Goal: Information Seeking & Learning: Learn about a topic

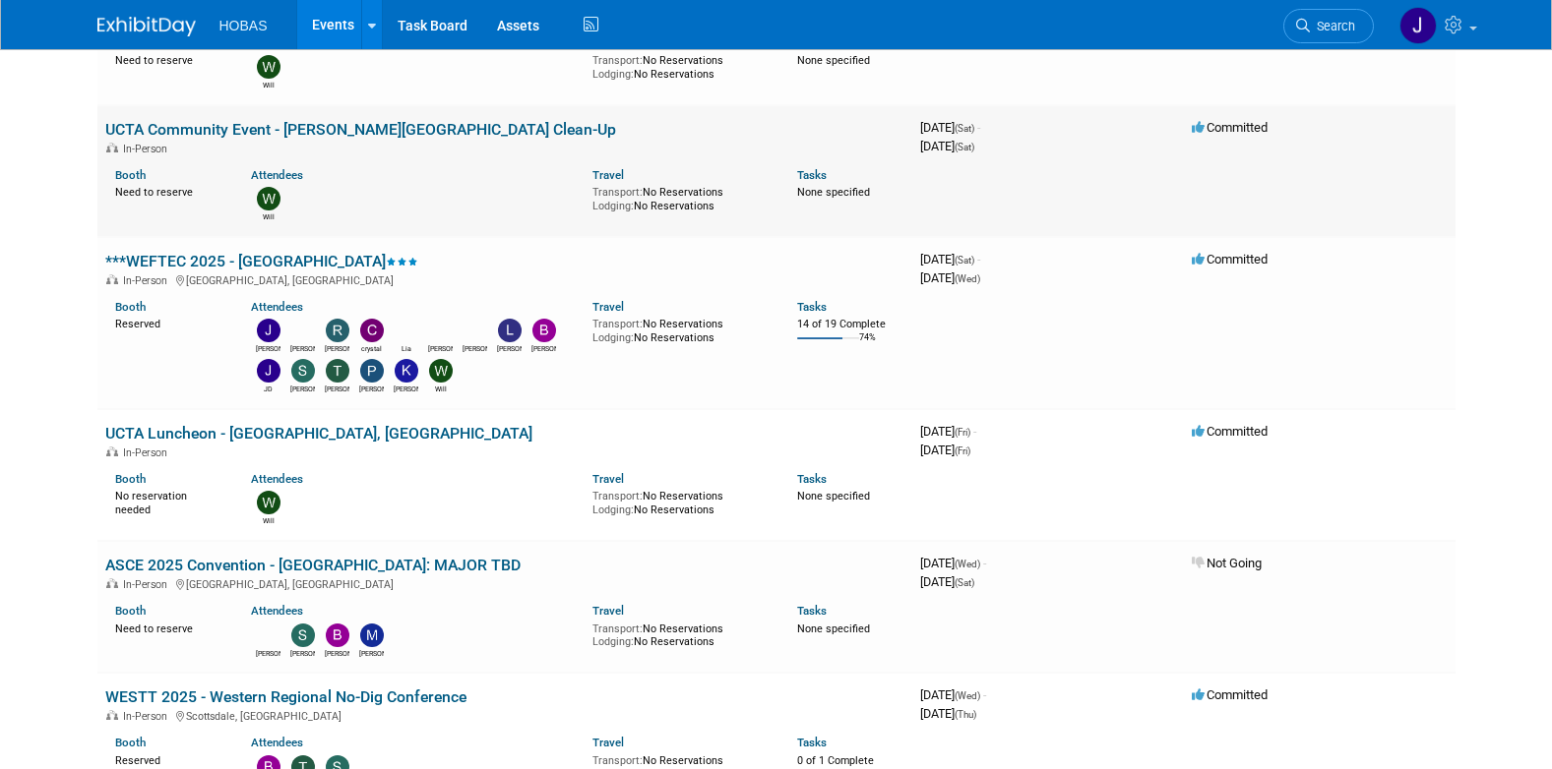
scroll to position [1377, 0]
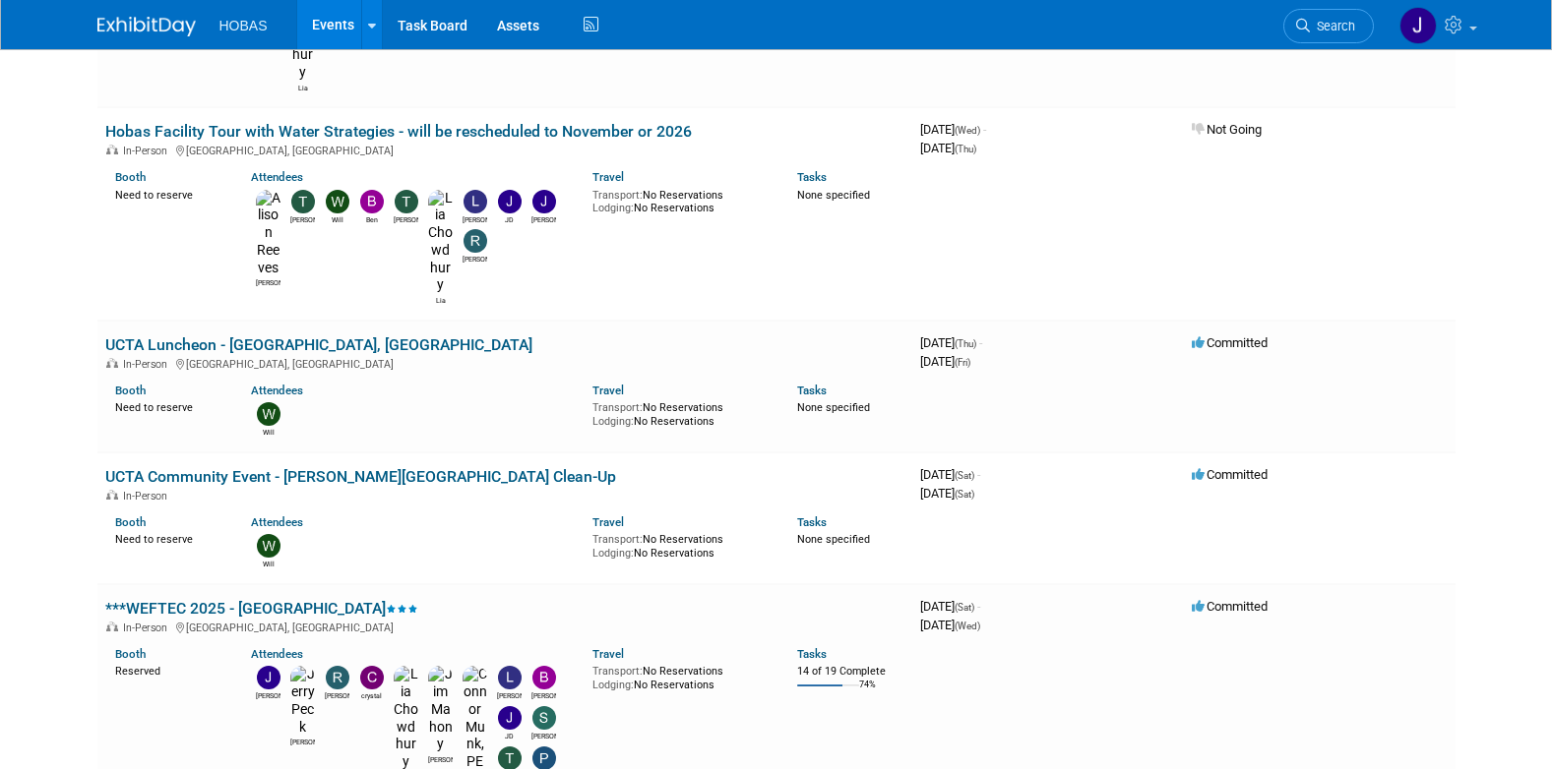
drag, startPoint x: 240, startPoint y: 250, endPoint x: 291, endPoint y: 260, distance: 52.1
click at [240, 599] on link "***WEFTEC 2025 - [GEOGRAPHIC_DATA]" at bounding box center [261, 608] width 313 height 19
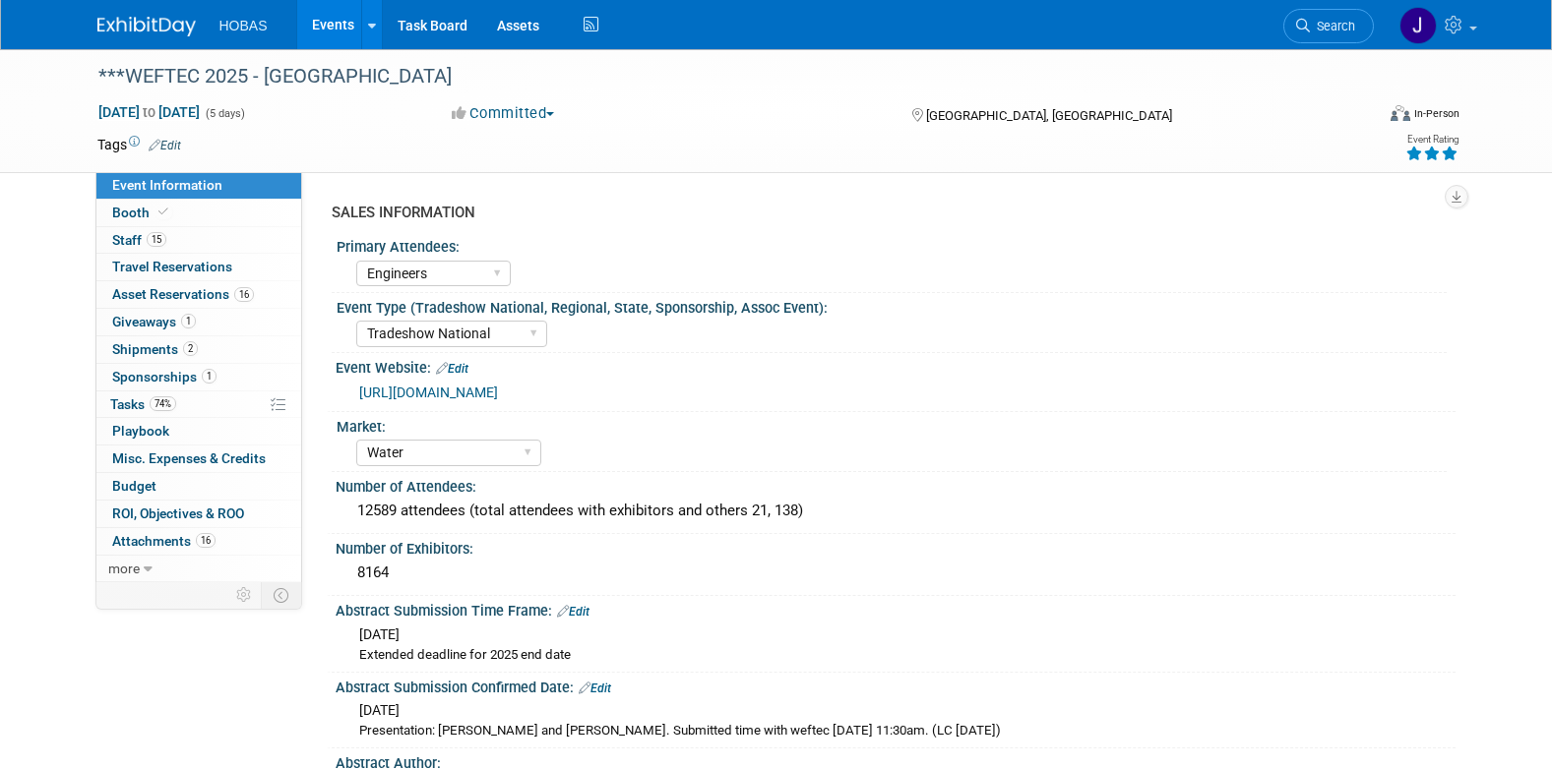
select select "Engineers"
select select "Tradeshow National"
select select "Water"
select select "Exhibiting and Sponsoring"
click at [469, 392] on link "https://www.weftec.org/" at bounding box center [428, 393] width 139 height 16
